Goal: Task Accomplishment & Management: Complete application form

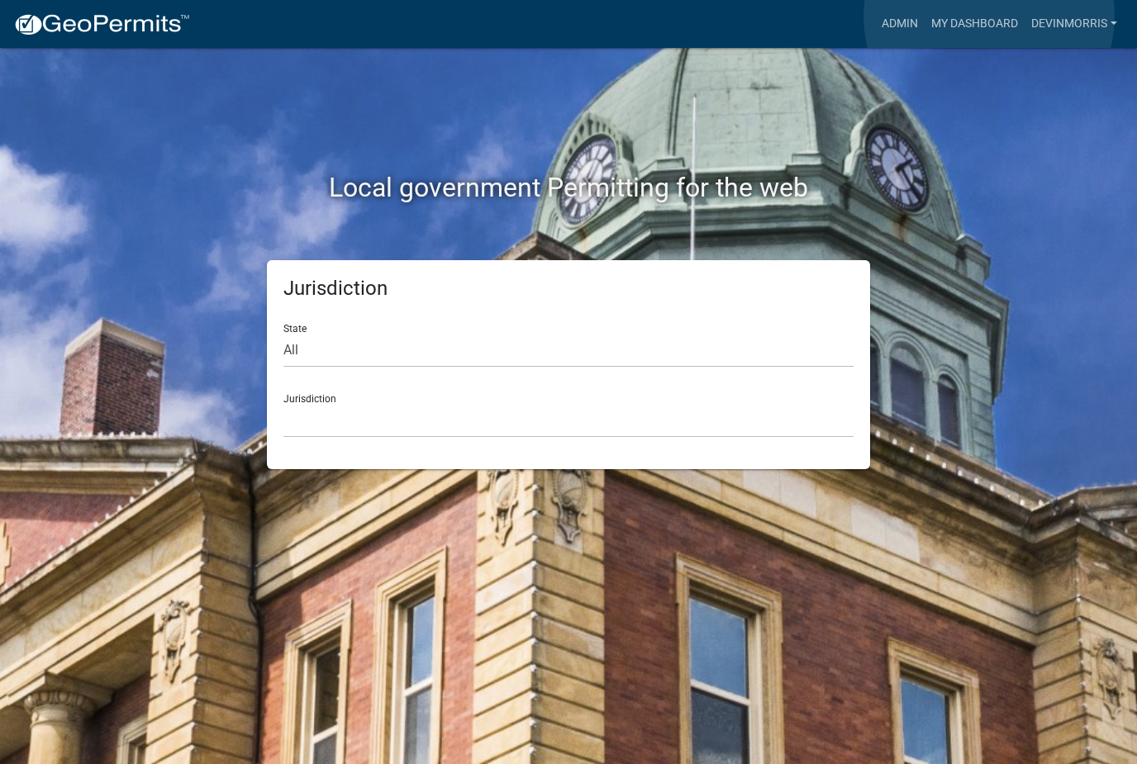
click at [990, 17] on link "My Dashboard" at bounding box center [974, 23] width 100 height 31
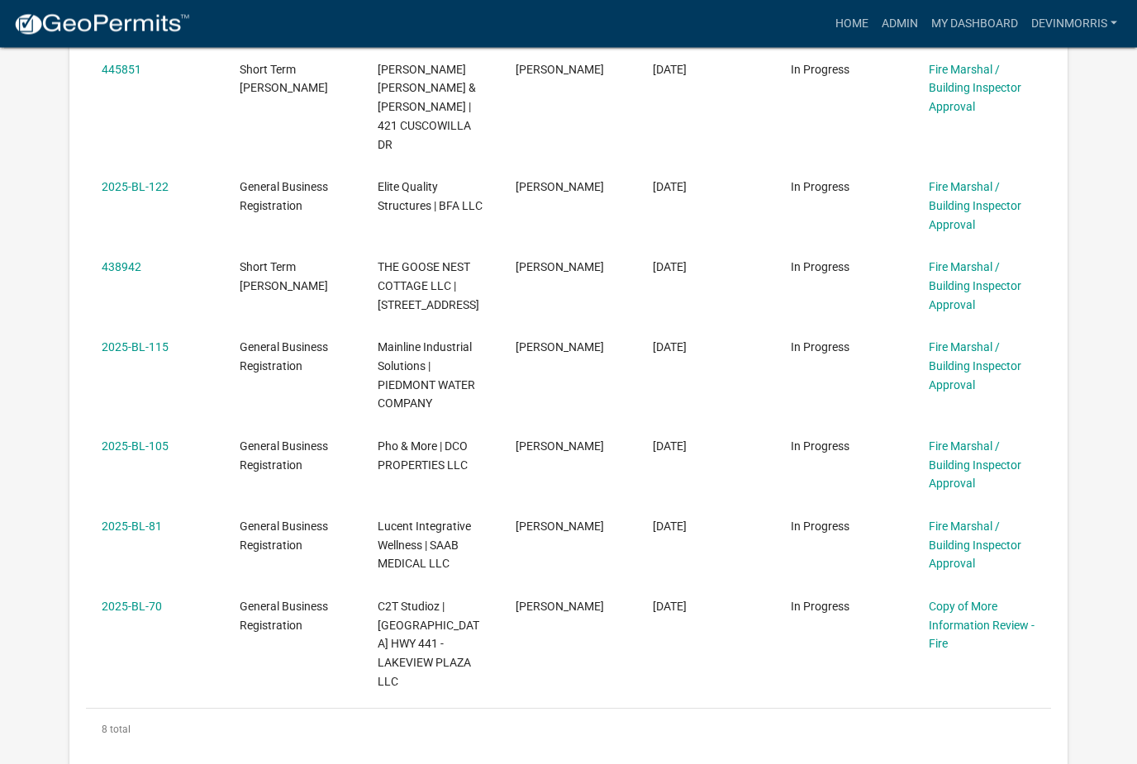
scroll to position [623, 0]
click at [978, 599] on link "Copy of More Information Review - Fire" at bounding box center [982, 624] width 106 height 51
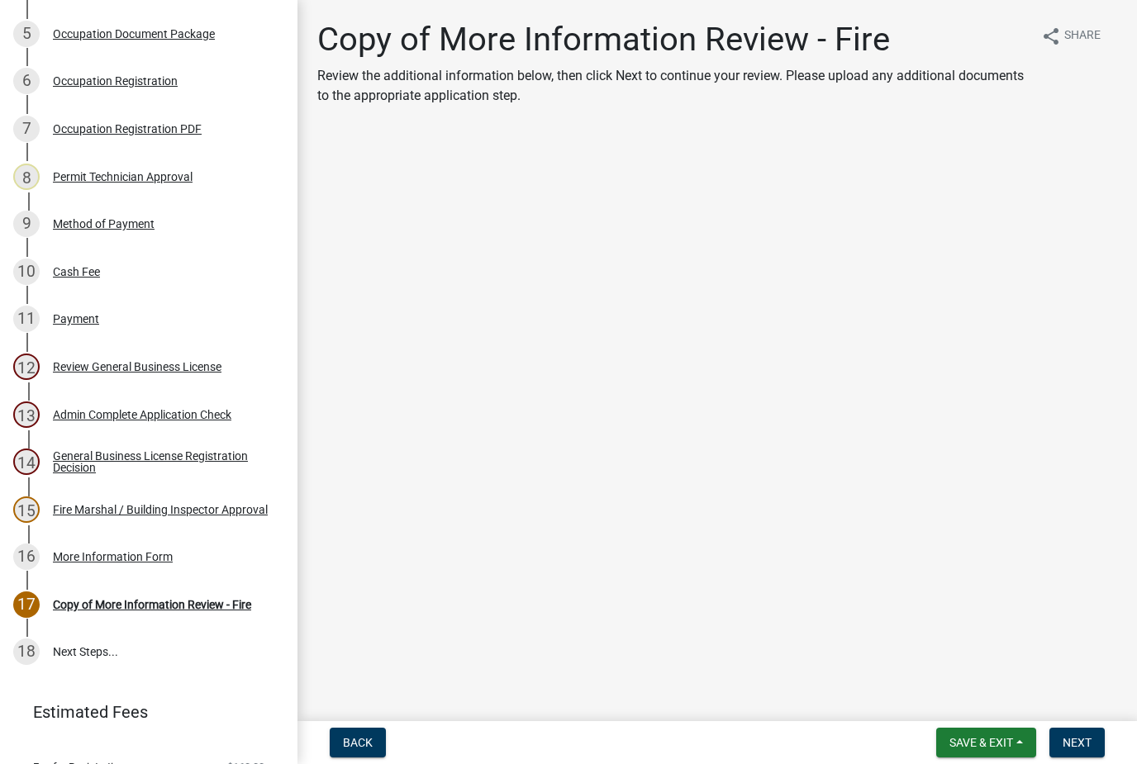
scroll to position [483, 0]
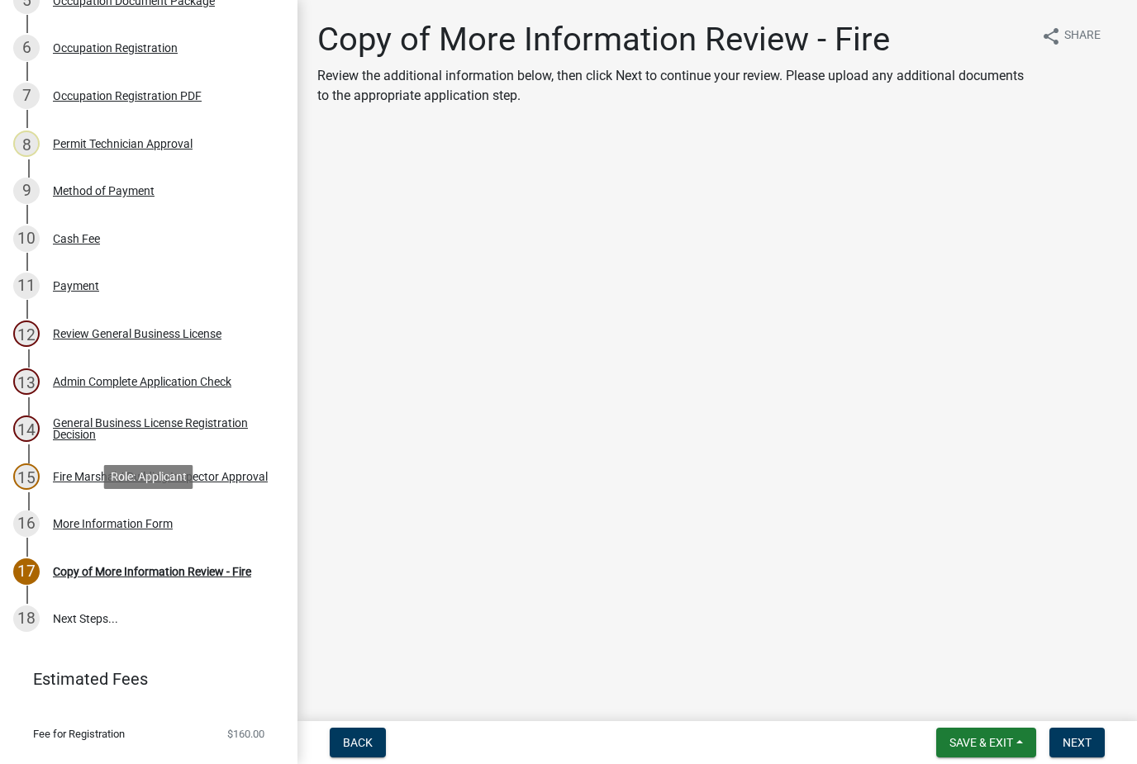
click at [145, 520] on div "More Information Form" at bounding box center [113, 524] width 120 height 12
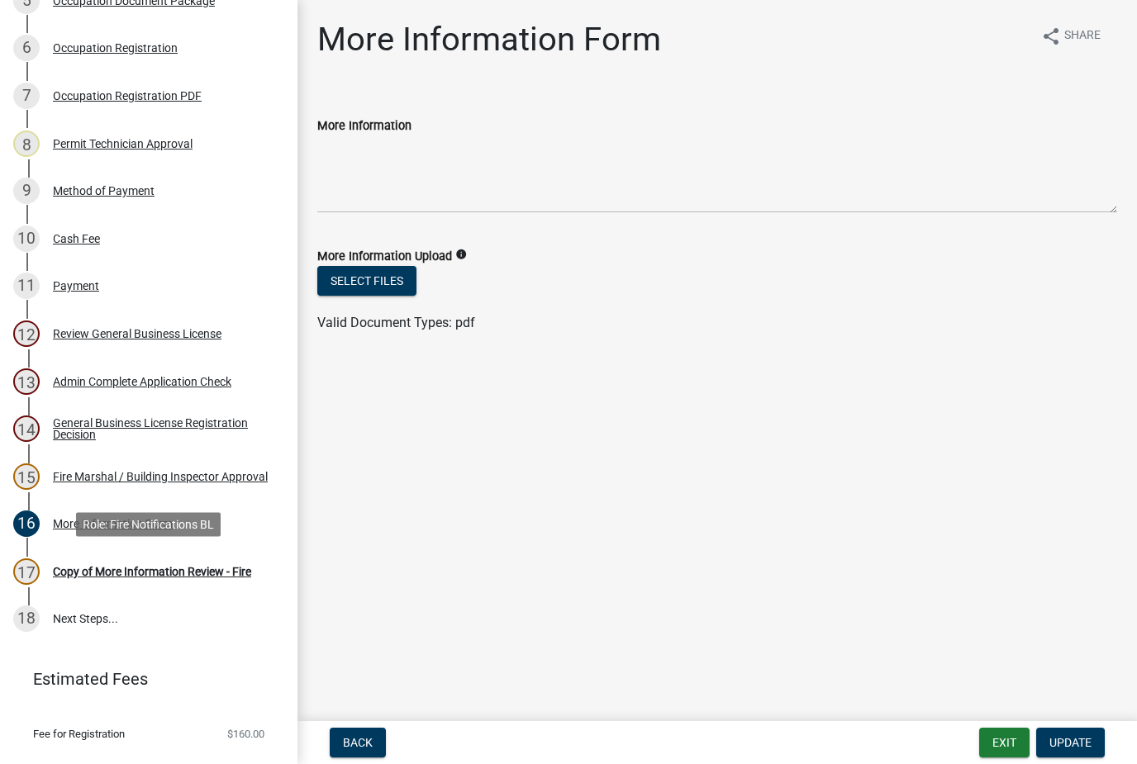
click at [207, 580] on div "17 Copy of More Information Review - Fire" at bounding box center [142, 571] width 258 height 26
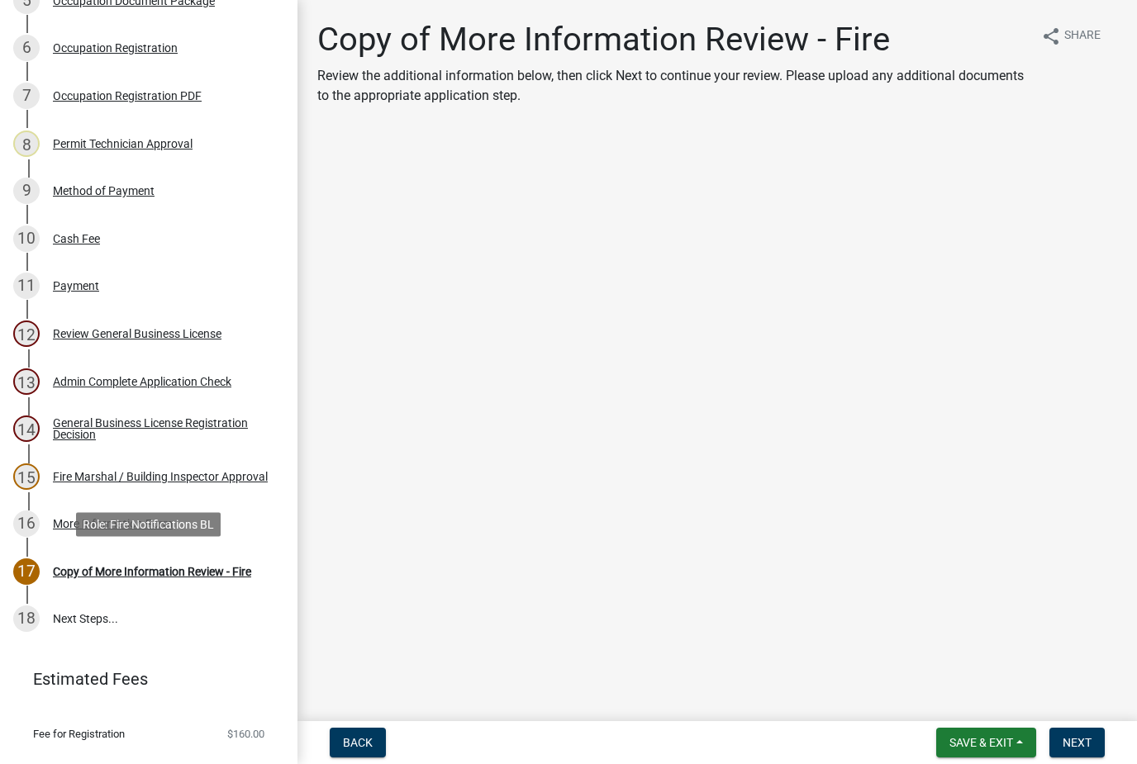
click at [227, 456] on link "15 Fire Marshal / Building Inspector Approval" at bounding box center [148, 477] width 297 height 48
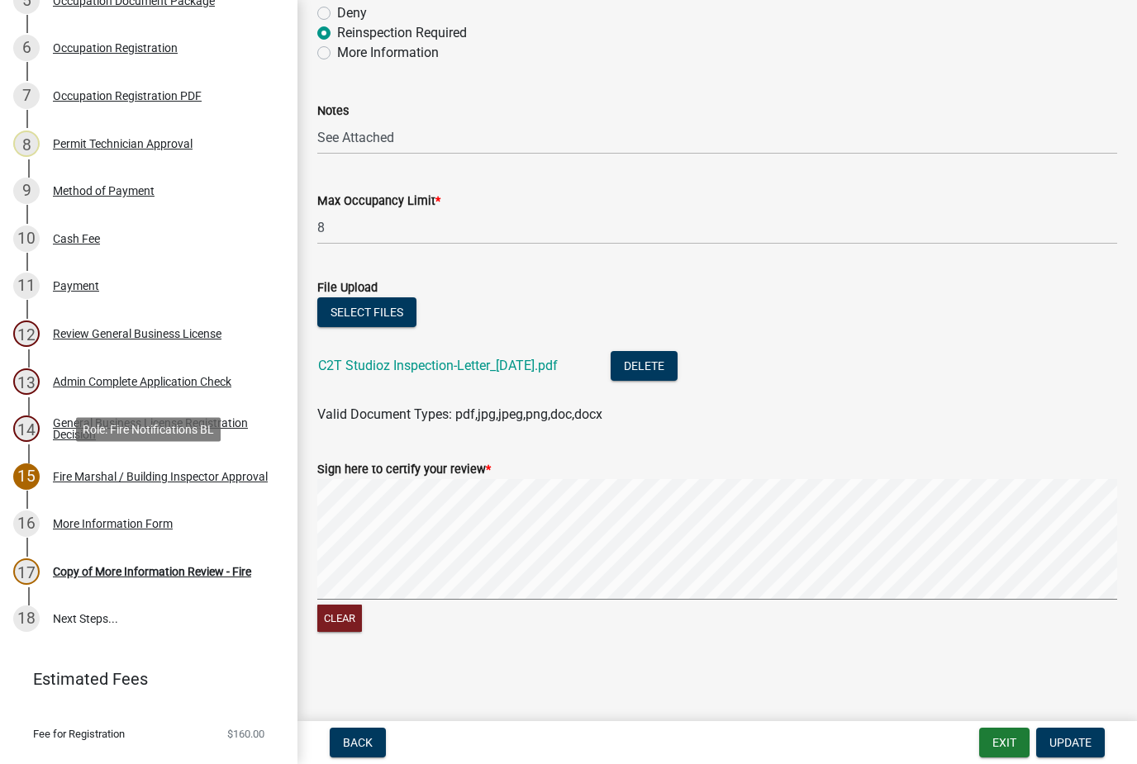
scroll to position [149, 0]
click at [155, 577] on div "Copy of More Information Review - Fire" at bounding box center [152, 572] width 198 height 12
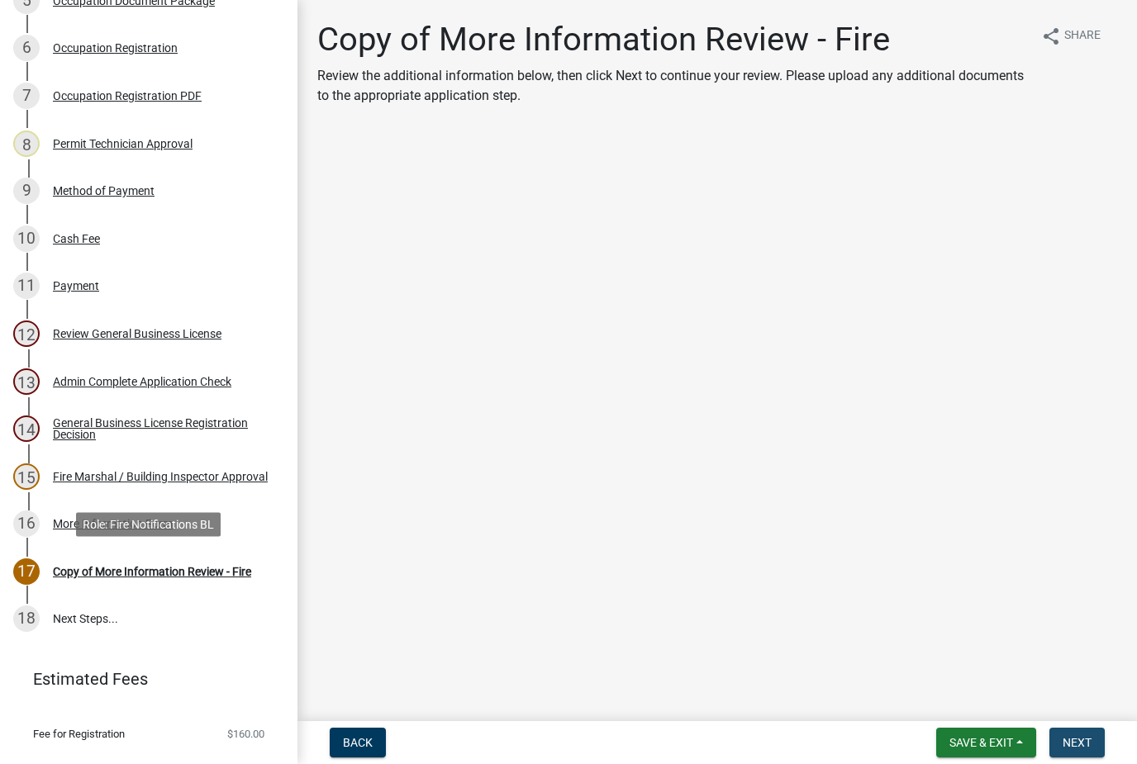
click at [1056, 741] on button "Next" at bounding box center [1076, 743] width 55 height 30
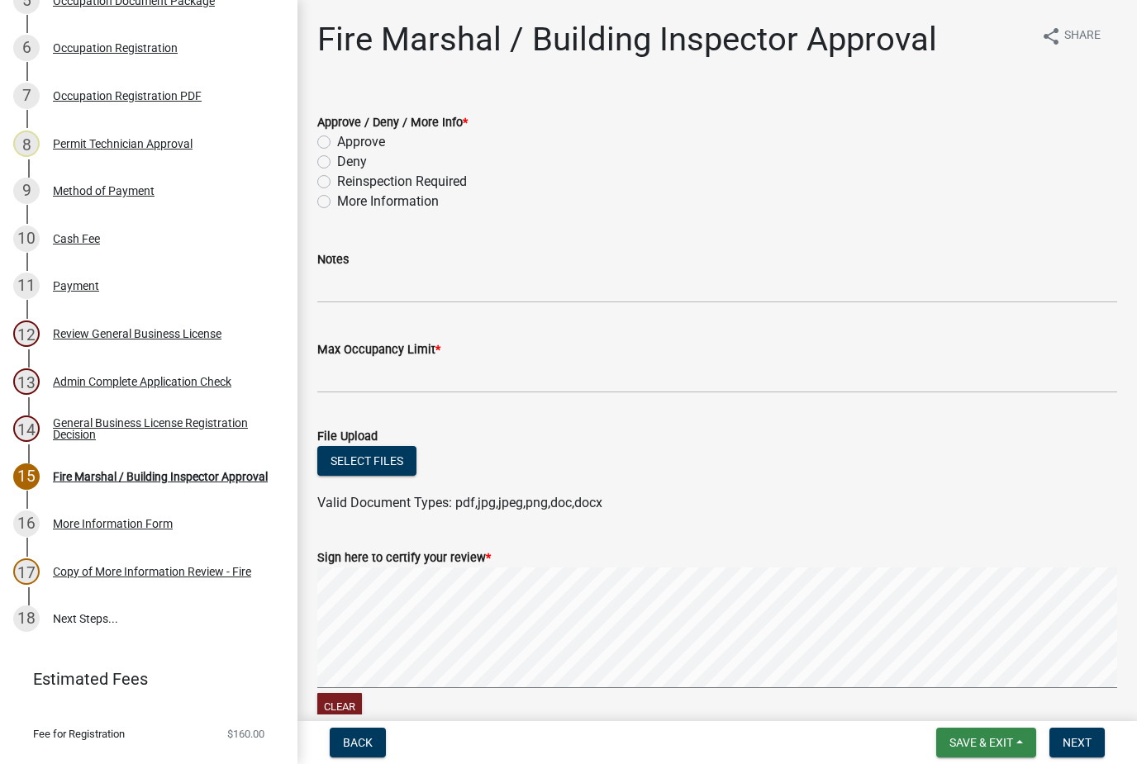
click at [988, 754] on button "Save & Exit" at bounding box center [986, 743] width 100 height 30
click at [963, 701] on button "Save & Exit" at bounding box center [970, 700] width 132 height 40
